Goal: Information Seeking & Learning: Learn about a topic

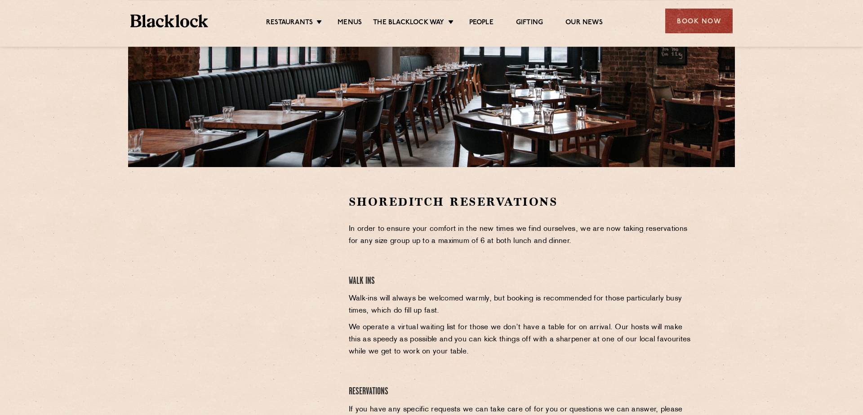
scroll to position [154, 0]
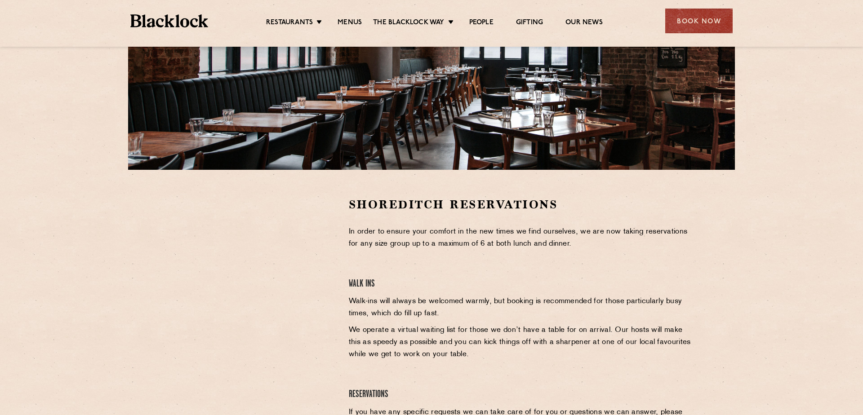
click at [356, 15] on ul "Restaurants [GEOGRAPHIC_DATA] [GEOGRAPHIC_DATA] [GEOGRAPHIC_DATA] [GEOGRAPHIC_D…" at bounding box center [434, 21] width 453 height 14
click at [353, 22] on link "Menus" at bounding box center [350, 23] width 24 height 10
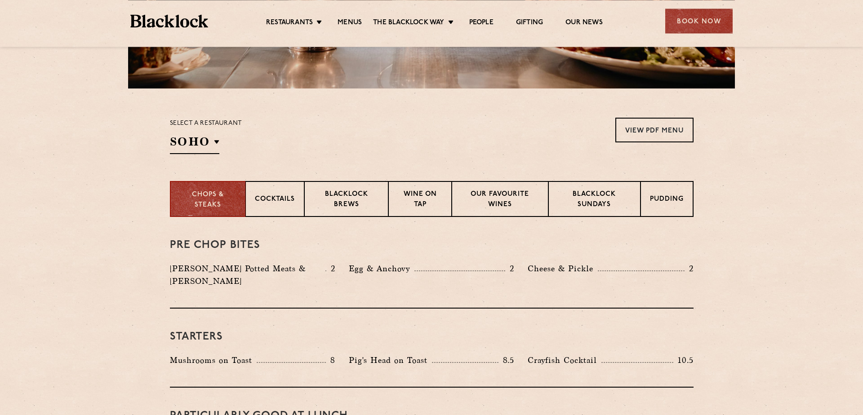
scroll to position [256, 0]
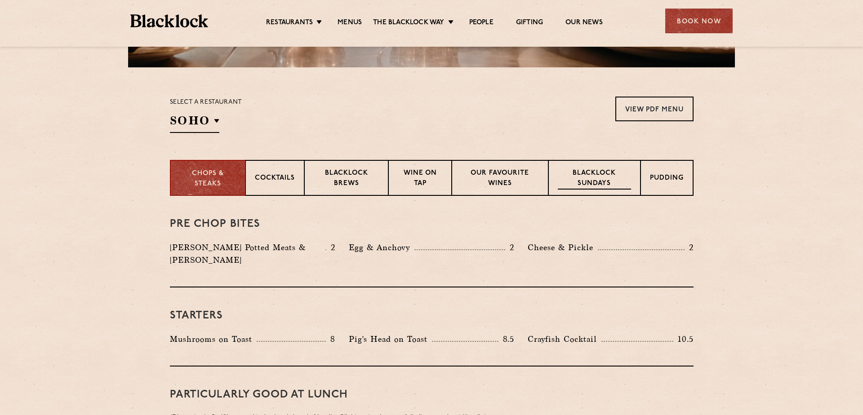
click at [608, 174] on p "Blacklock Sundays" at bounding box center [594, 179] width 73 height 21
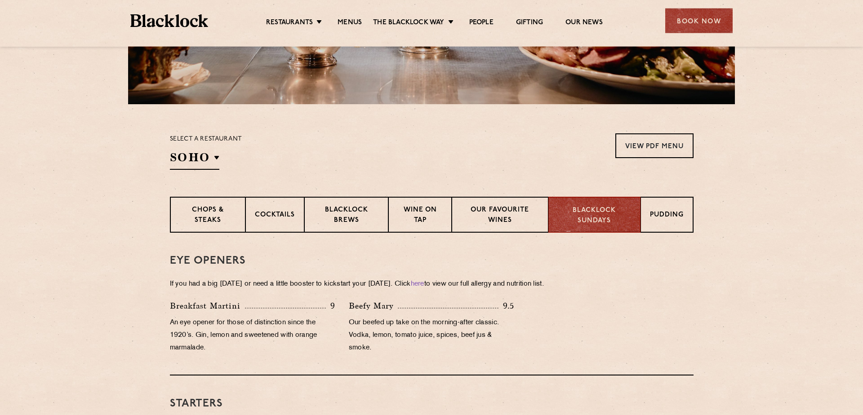
scroll to position [218, 0]
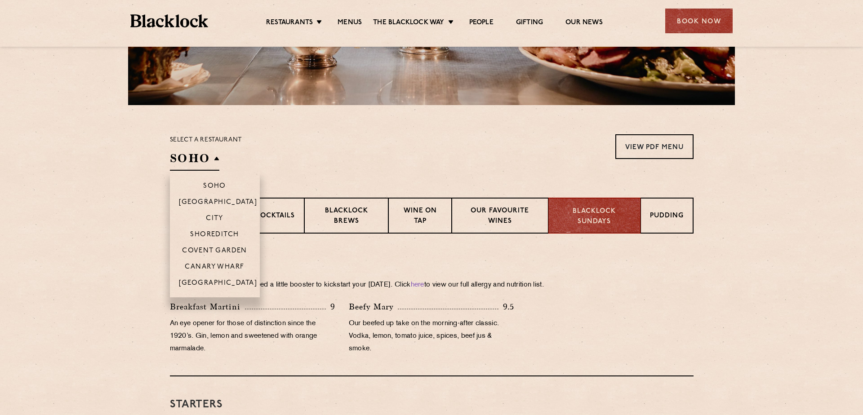
click at [219, 214] on li "City" at bounding box center [215, 218] width 90 height 16
click at [220, 215] on p "City" at bounding box center [215, 219] width 18 height 9
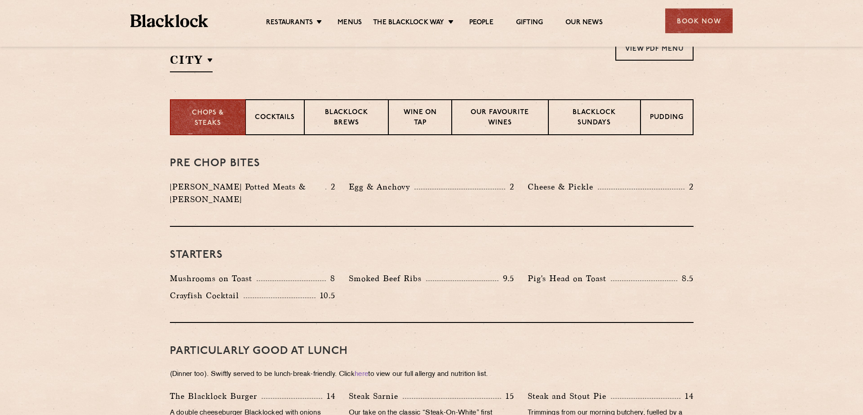
scroll to position [321, 0]
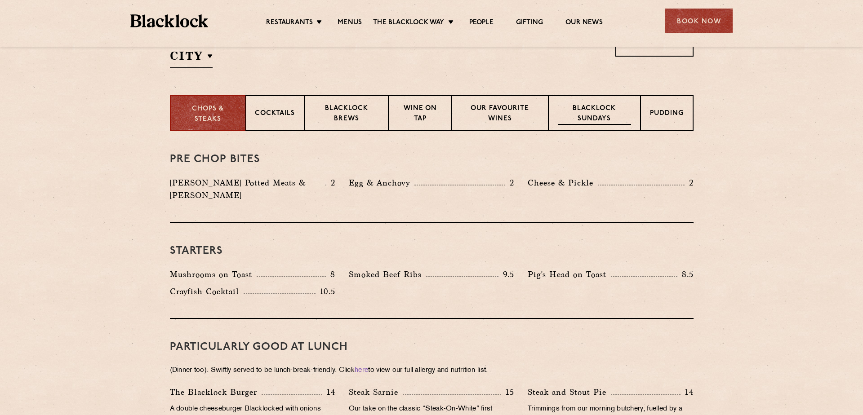
click at [606, 119] on p "Blacklock Sundays" at bounding box center [594, 114] width 73 height 21
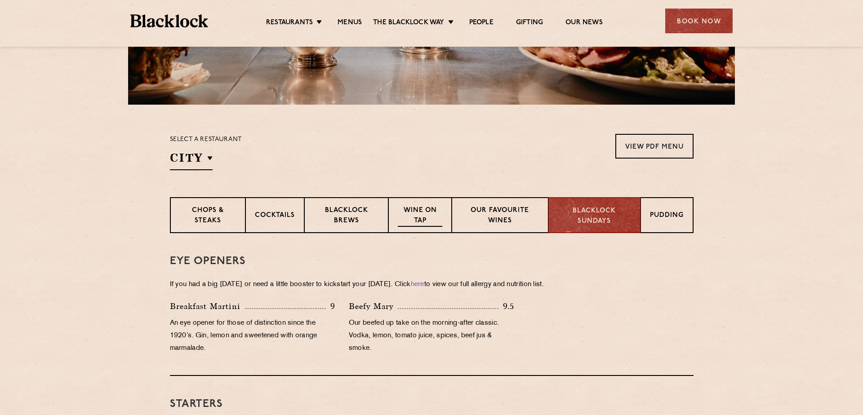
scroll to position [218, 0]
click at [222, 218] on p "Chops & Steaks" at bounding box center [207, 216] width 56 height 21
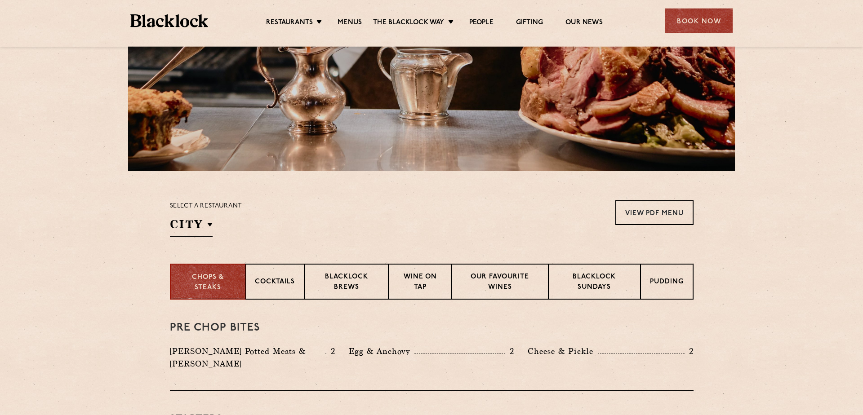
scroll to position [163, 0]
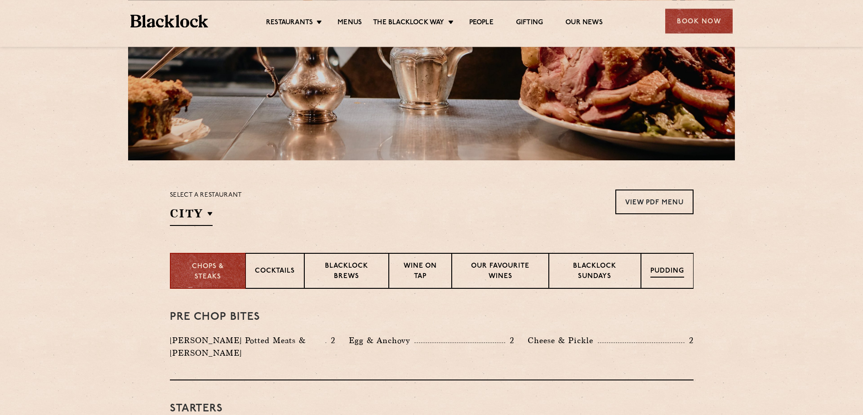
click at [654, 267] on p "Pudding" at bounding box center [667, 272] width 34 height 11
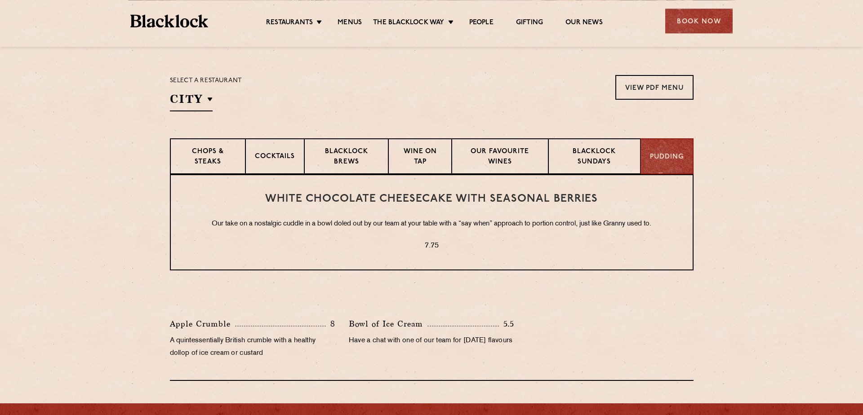
scroll to position [256, 0]
